Goal: Task Accomplishment & Management: Complete application form

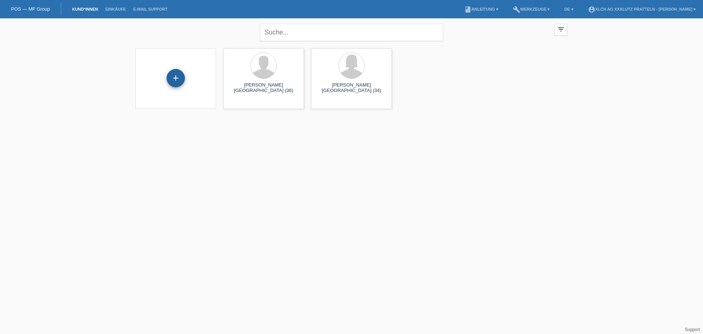
click at [175, 71] on div "+" at bounding box center [176, 78] width 18 height 18
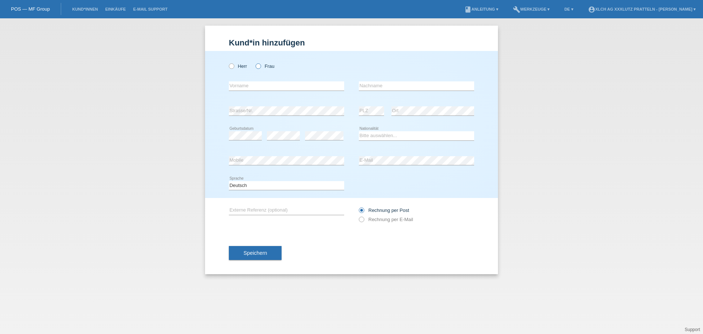
click at [254, 62] on icon at bounding box center [254, 62] width 0 height 0
click at [258, 66] on input "Frau" at bounding box center [258, 65] width 5 height 5
radio input "true"
click at [264, 87] on input "text" at bounding box center [286, 85] width 115 height 9
type input "Roxana"
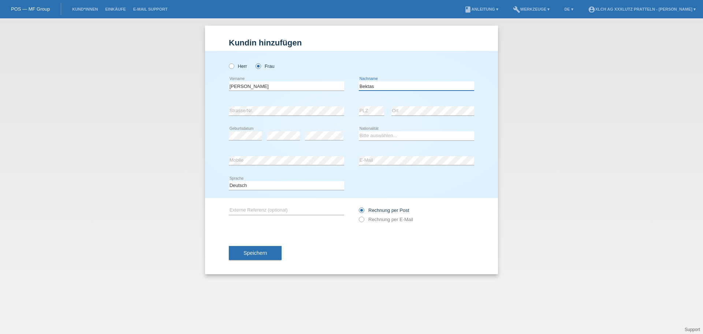
type input "Bektas"
click at [349, 139] on div "error Geburtsdatum error error Bitte auswählen..." at bounding box center [351, 135] width 245 height 25
click at [373, 134] on select "Bitte auswählen... Schweiz Deutschland Liechtenstein Österreich ------------ Af…" at bounding box center [416, 135] width 115 height 9
select select "RO"
click at [359, 131] on select "Bitte auswählen... Schweiz Deutschland Liechtenstein Österreich ------------ Af…" at bounding box center [416, 135] width 115 height 9
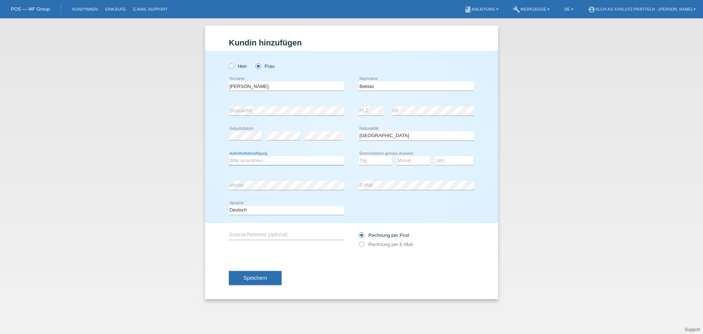
click at [302, 159] on select "Bitte auswählen... C B B - Flüchtlingsstatus Andere" at bounding box center [286, 160] width 115 height 9
select select "B"
click at [229, 156] on select "Bitte auswählen... C B B - Flüchtlingsstatus Andere" at bounding box center [286, 160] width 115 height 9
click at [265, 172] on div "Bitte auswählen... C B B - Flüchtlingsstatus Andere error Aufenthaltsbewilligung" at bounding box center [286, 160] width 115 height 25
click at [386, 161] on select "Tag 01 02 03 04 05 06 07 08 09 10 11" at bounding box center [375, 160] width 33 height 9
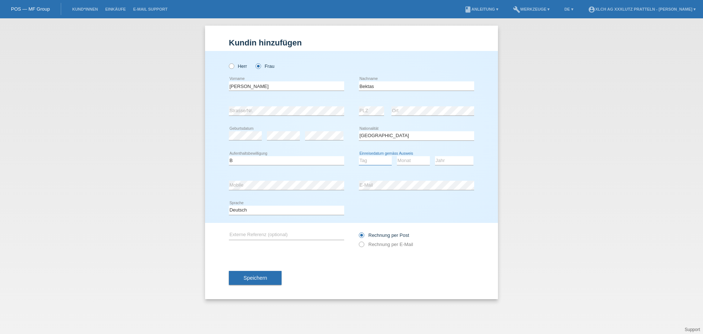
select select "20"
click at [359, 156] on select "Tag 01 02 03 04 05 06 07 08 09 10 11" at bounding box center [375, 160] width 33 height 9
click at [404, 160] on select "Monat 01 02 03 04 05 06 07 08 09 10 11" at bounding box center [413, 160] width 33 height 9
select select "04"
click at [397, 156] on select "Monat 01 02 03 04 05 06 07 08 09 10 11" at bounding box center [413, 160] width 33 height 9
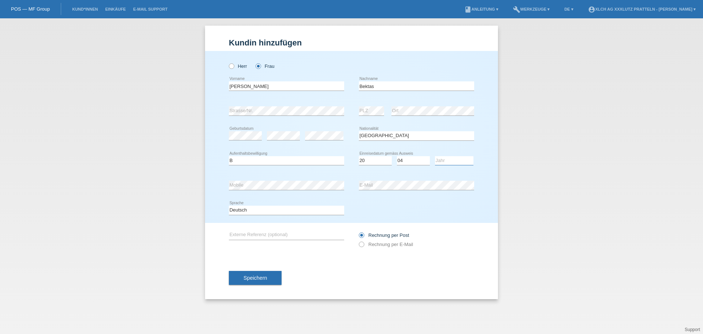
click at [447, 156] on select "Jahr 2025 2024 2023 2022 2021 2020 2019 2018 2017 2016 2015 2014 2013 2012 2011…" at bounding box center [454, 160] width 38 height 9
select select "2010"
click at [435, 156] on select "Jahr 2025 2024 2023 2022 2021 2020 2019 2018 2017 2016 2015 2014 2013 2012 2011…" at bounding box center [454, 160] width 38 height 9
click at [480, 167] on div "Herr Frau Roxana error Vorname C" at bounding box center [351, 137] width 293 height 172
click at [473, 209] on div "Deutsch Français Italiano English error Sprache" at bounding box center [351, 210] width 245 height 25
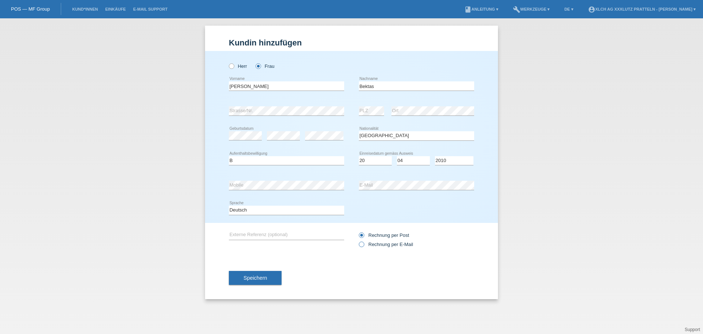
click at [358, 240] on icon at bounding box center [358, 240] width 0 height 0
click at [364, 245] on input "Rechnung per E-Mail" at bounding box center [361, 245] width 5 height 9
radio input "true"
click at [263, 274] on button "Speichern" at bounding box center [255, 278] width 53 height 14
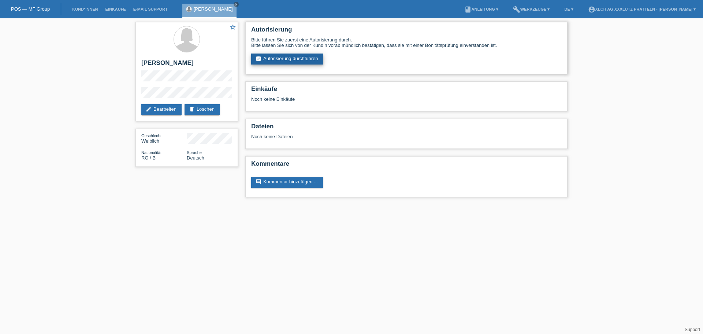
click at [298, 60] on link "assignment_turned_in Autorisierung durchführen" at bounding box center [287, 58] width 72 height 11
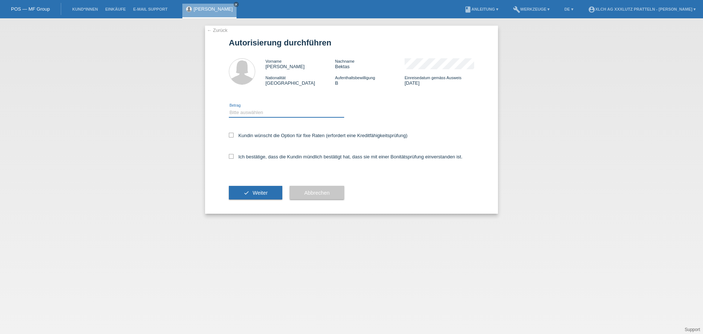
click at [322, 112] on select "Bitte auswählen CHF 1.00 - CHF 499.00 CHF 500.00 - CHF 1'999.00 CHF 2'000.00 - …" at bounding box center [286, 112] width 115 height 9
select select "3"
click at [229, 108] on select "Bitte auswählen CHF 1.00 - CHF 499.00 CHF 500.00 - CHF 1'999.00 CHF 2'000.00 - …" at bounding box center [286, 112] width 115 height 9
click at [465, 140] on div "Kundin wünscht die Option für fixe Raten (erfordert eine Kreditfähigkeitsprüfun…" at bounding box center [351, 135] width 245 height 21
click at [230, 155] on icon at bounding box center [231, 156] width 5 height 5
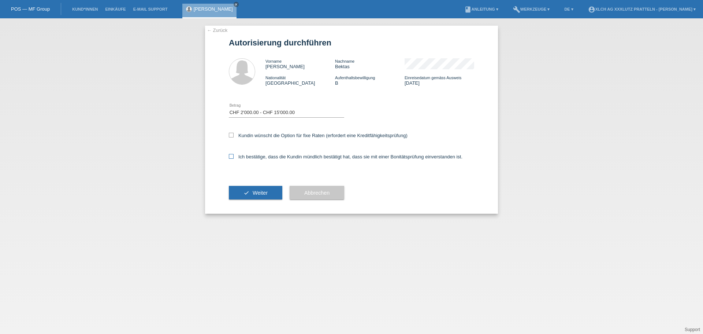
click at [230, 155] on input "Ich bestätige, dass die Kundin mündlich bestätigt hat, dass sie mit einer Bonit…" at bounding box center [231, 156] width 5 height 5
checkbox input "true"
click at [250, 193] on button "check Weiter" at bounding box center [255, 193] width 53 height 14
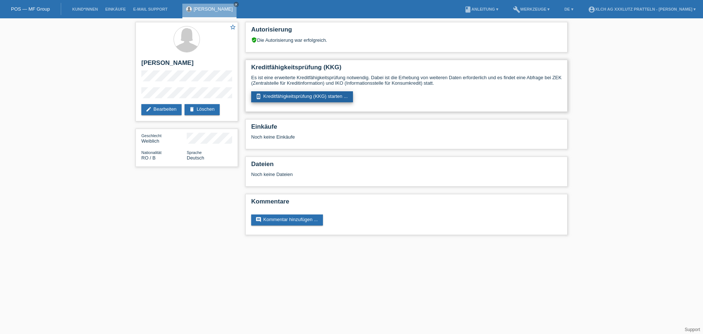
click at [282, 96] on link "perm_device_information Kreditfähigkeitsprüfung (KKG) starten ..." at bounding box center [302, 96] width 102 height 11
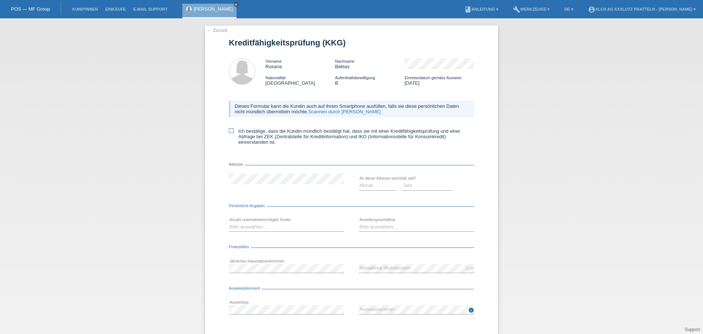
click at [230, 131] on icon at bounding box center [231, 130] width 5 height 5
click at [230, 131] on input "Ich bestätige, dass die Kundin mündlich bestätigt hat, dass sie mit einer Kredi…" at bounding box center [231, 130] width 5 height 5
checkbox input "true"
click at [368, 187] on select "Monat 01 02 03 04 05 06 07 08 09 10" at bounding box center [378, 185] width 38 height 9
select select "01"
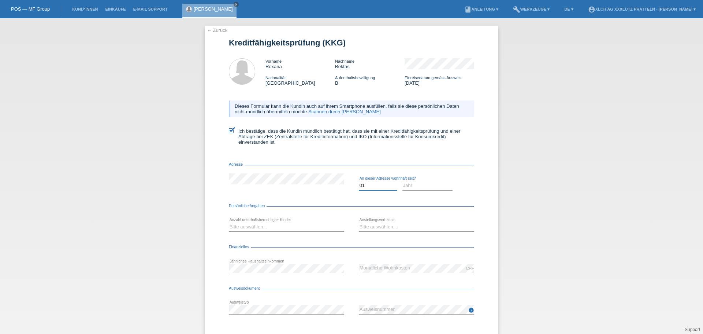
click at [359, 181] on select "Monat 01 02 03 04 05 06 07 08 09 10" at bounding box center [378, 185] width 38 height 9
click at [410, 184] on select "Jahr 2025 2024 2023 2022 2021 2020 2019 2018 2017 2016 2015 2014 2013 2012 2011…" at bounding box center [427, 185] width 51 height 9
select select "2022"
click at [402, 181] on select "Jahr 2025 2024 2023 2022 2021 2020 2019 2018 2017 2016 2015 2014 2013 2012 2011…" at bounding box center [427, 185] width 51 height 9
click at [478, 163] on div "← Zurück Kreditfähigkeitsprüfung (KKG) Vorname Roxana Nachname Bektas Nationali…" at bounding box center [351, 195] width 293 height 339
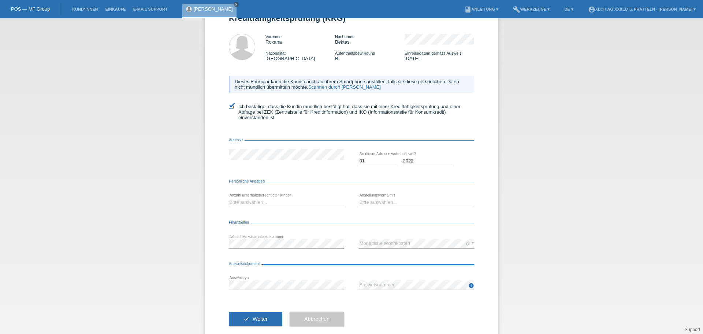
scroll to position [37, 0]
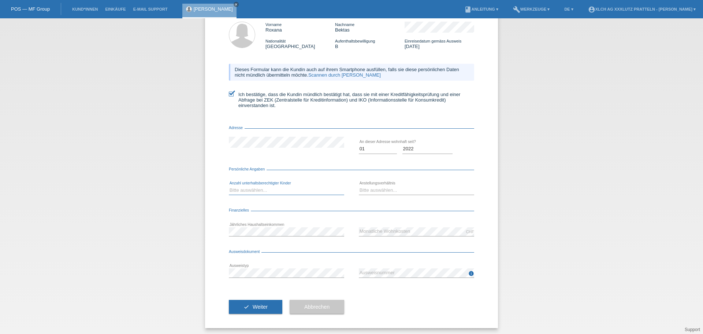
click at [247, 189] on select "Bitte auswählen... 0 1 2 3 4 5 6 7 8 9" at bounding box center [286, 190] width 115 height 9
select select "2"
click at [229, 186] on select "Bitte auswählen... 0 1 2 3 4 5 6 7 8 9" at bounding box center [286, 190] width 115 height 9
click at [485, 193] on div "← Zurück Kreditfähigkeitsprüfung (KKG) Vorname Roxana Nachname Bektas Nationali…" at bounding box center [351, 158] width 293 height 339
click at [453, 193] on select "Bitte auswählen... Unbefristet Befristet Lehrling/Student Pensioniert Nicht arb…" at bounding box center [416, 190] width 115 height 9
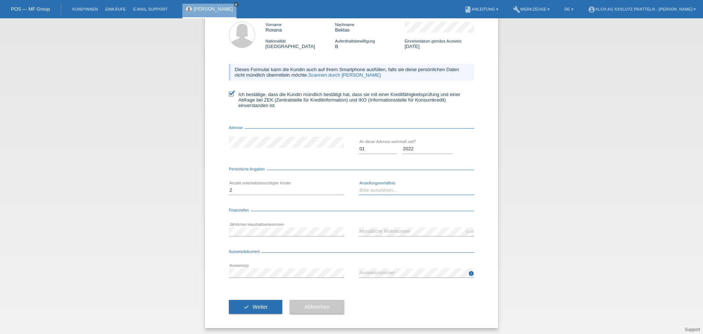
select select "UNLIMITED"
click at [359, 186] on select "Bitte auswählen... Unbefristet Befristet Lehrling/Student Pensioniert Nicht arb…" at bounding box center [416, 190] width 115 height 9
click at [490, 194] on div "← Zurück Kreditfähigkeitsprüfung (KKG) Vorname Roxana Nachname Bektas Nationali…" at bounding box center [351, 158] width 293 height 339
click at [257, 303] on button "check Weiter" at bounding box center [255, 307] width 53 height 14
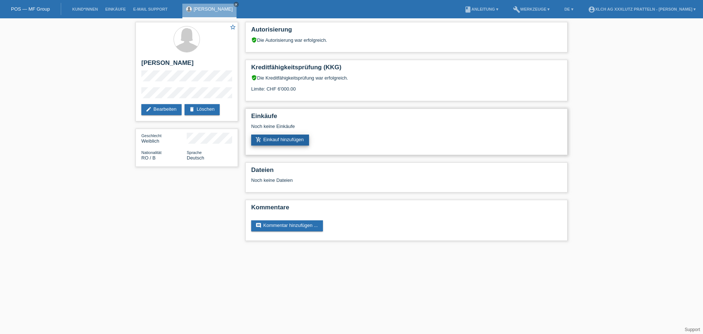
click at [284, 138] on link "add_shopping_cart Einkauf hinzufügen" at bounding box center [280, 139] width 58 height 11
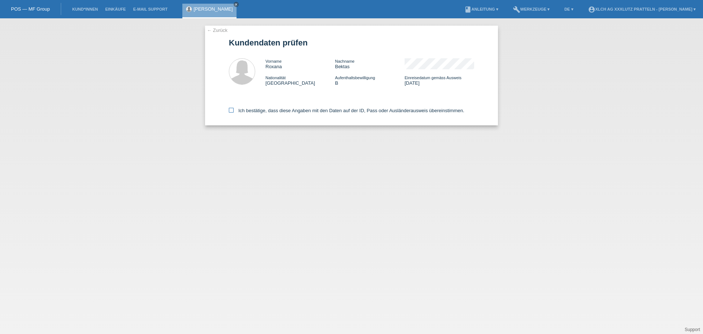
click at [230, 110] on icon at bounding box center [231, 110] width 5 height 5
click at [230, 110] on input "Ich bestätige, dass diese Angaben mit den Daten auf der ID, Pass oder Ausländer…" at bounding box center [231, 110] width 5 height 5
checkbox input "true"
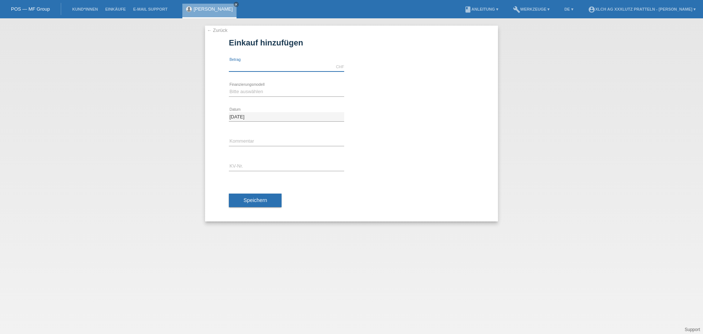
click at [269, 66] on input "text" at bounding box center [286, 66] width 115 height 9
click at [273, 92] on select "Bitte auswählen Kauf auf Rechnung mit Teilzahlungsoption Fixe Raten - Zinsübern…" at bounding box center [286, 91] width 115 height 9
click at [276, 67] on input "text" at bounding box center [286, 66] width 115 height 9
type input "2399.00"
click at [282, 90] on select "Bitte auswählen Kauf auf Rechnung mit Teilzahlungsoption Fixe Raten - Zinsübern…" at bounding box center [286, 91] width 115 height 9
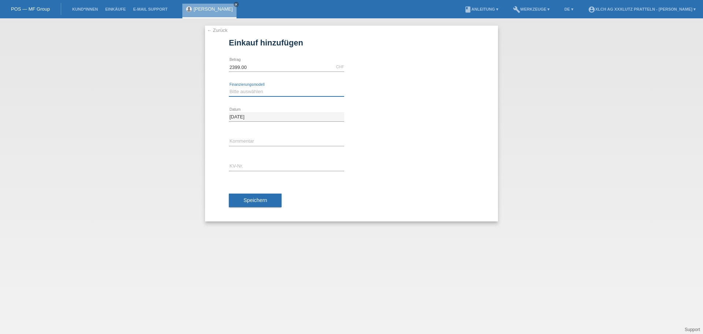
select select "108"
click at [229, 87] on select "Bitte auswählen Kauf auf Rechnung mit Teilzahlungsoption Fixe Raten - Zinsübern…" at bounding box center [286, 91] width 115 height 9
click at [373, 103] on div "Bitte auswählen Kauf auf Rechnung mit Teilzahlungsoption Fixe Raten - Zinsübern…" at bounding box center [351, 91] width 245 height 25
click at [319, 168] on input "text" at bounding box center [286, 166] width 115 height 9
type input "b"
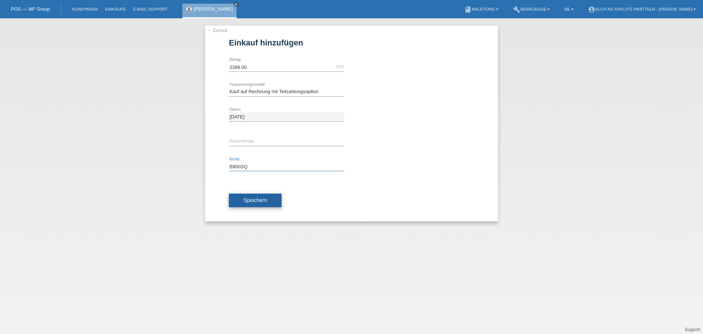
type input "B900SQ"
click at [264, 200] on span "Speichern" at bounding box center [255, 200] width 23 height 6
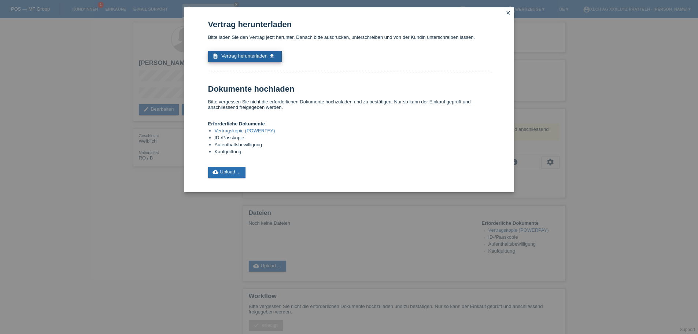
click at [238, 57] on span "Vertrag herunterladen" at bounding box center [244, 55] width 46 height 5
click at [260, 130] on link "Vertragskopie (POWERPAY)" at bounding box center [245, 130] width 60 height 5
click at [223, 172] on link "cloud_upload Upload ..." at bounding box center [227, 172] width 38 height 11
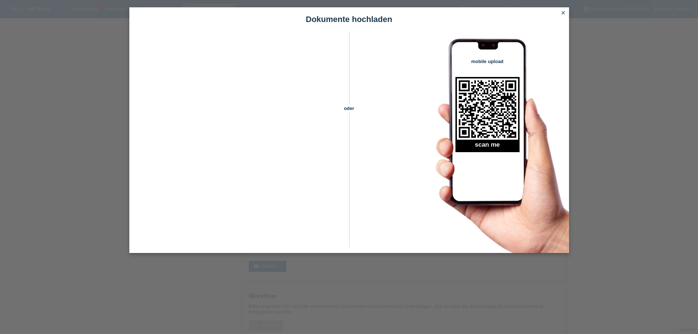
click at [563, 14] on icon "close" at bounding box center [563, 13] width 6 height 6
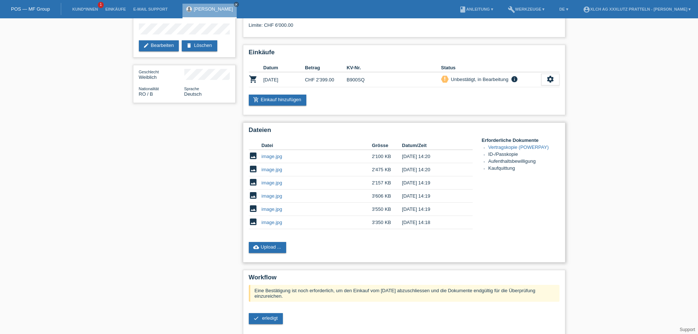
scroll to position [121, 0]
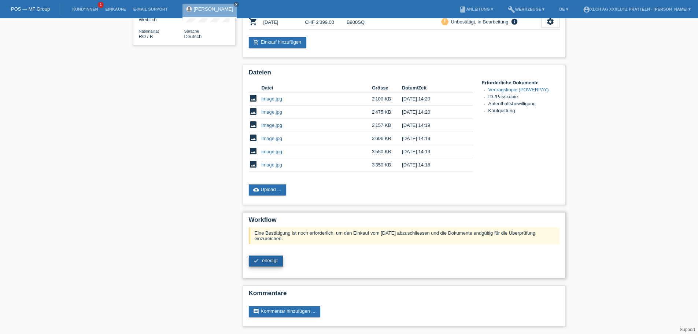
click at [268, 260] on span "erledigt" at bounding box center [270, 259] width 16 height 5
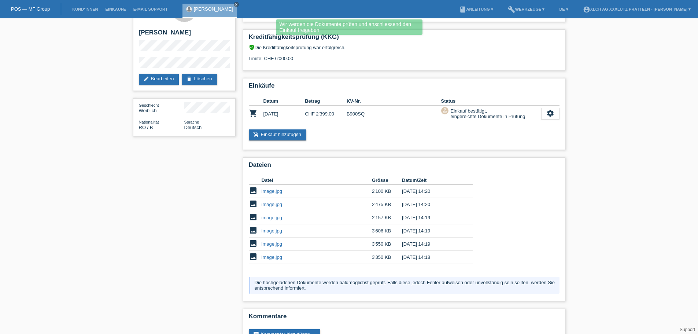
scroll to position [53, 0]
